Goal: Transaction & Acquisition: Purchase product/service

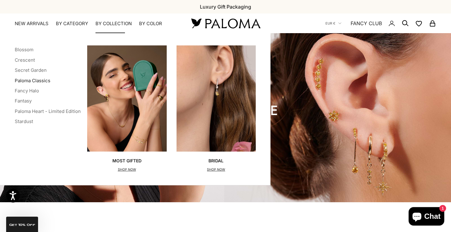
click at [32, 78] on link "Paloma Classics" at bounding box center [33, 81] width 36 height 6
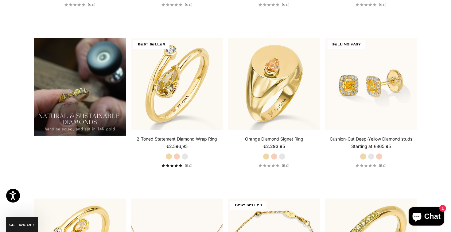
scroll to position [440, 0]
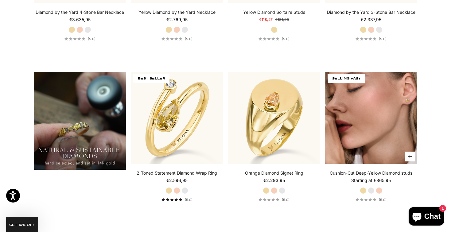
click at [361, 134] on img at bounding box center [371, 118] width 92 height 92
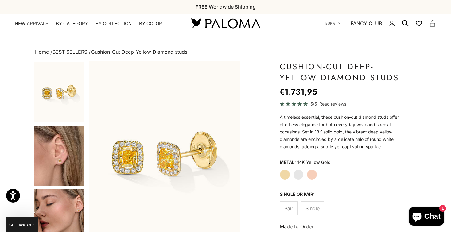
click at [313, 89] on sale-price "Sale price €1.731,95" at bounding box center [298, 92] width 37 height 12
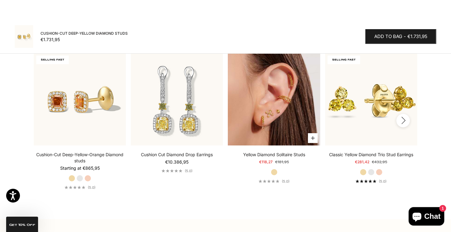
scroll to position [824, 0]
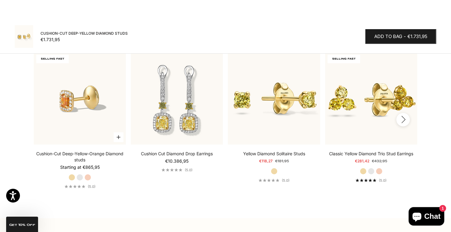
click at [79, 98] on img at bounding box center [80, 98] width 92 height 92
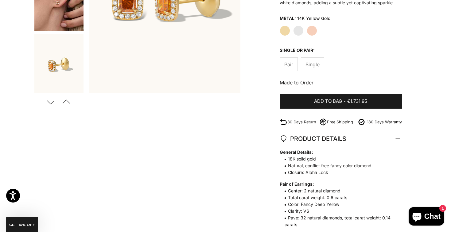
scroll to position [154, 0]
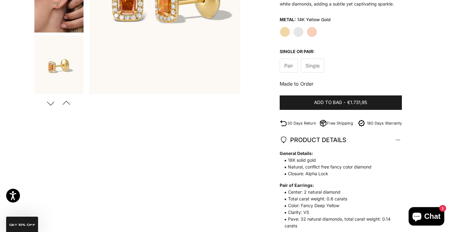
click at [133, 140] on div "Zoom picture Save Add to wishlist Next Previous Go to item 1" at bounding box center [225, 121] width 383 height 428
click at [363, 71] on div "Pair Single" at bounding box center [341, 66] width 122 height 14
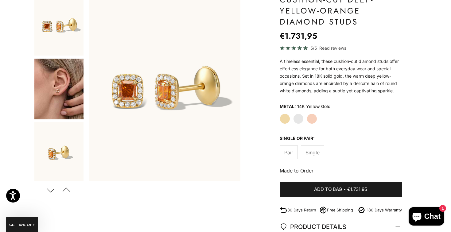
scroll to position [66, 0]
